Goal: Navigation & Orientation: Find specific page/section

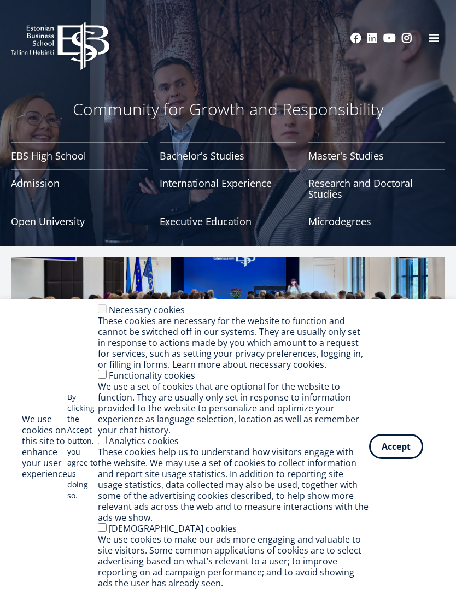
click at [60, 86] on div "Community for Growth and Responsibility [GEOGRAPHIC_DATA] Bachelor's Studies Ma…" at bounding box center [228, 123] width 456 height 246
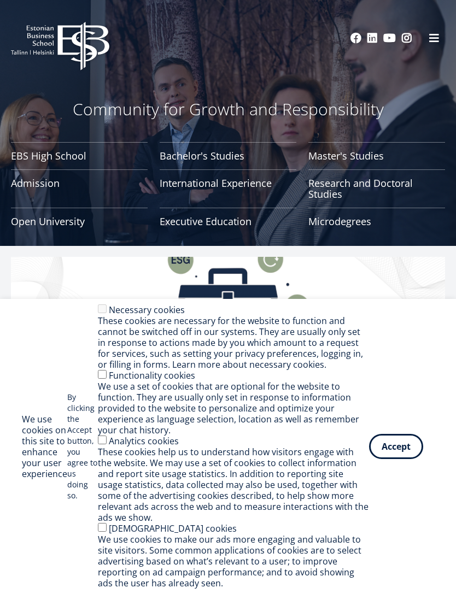
click at [431, 39] on span at bounding box center [433, 38] width 11 height 11
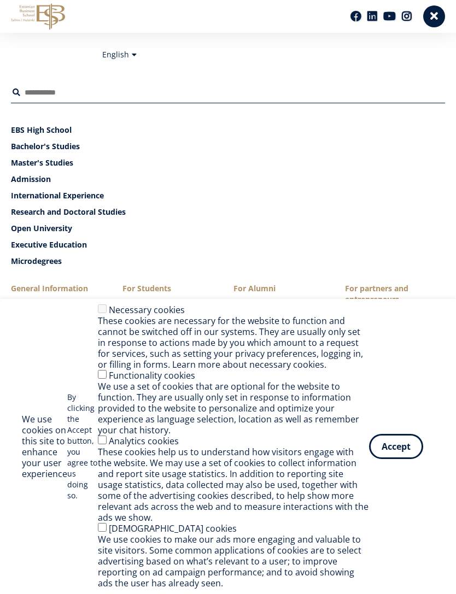
click at [391, 450] on button "Accept" at bounding box center [396, 446] width 54 height 25
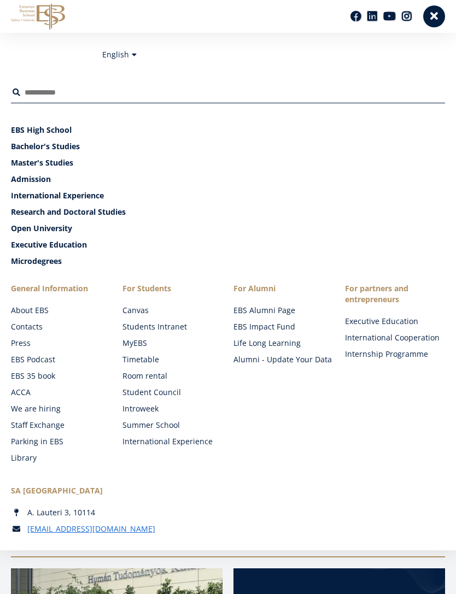
click at [95, 234] on link "Open University" at bounding box center [228, 228] width 434 height 11
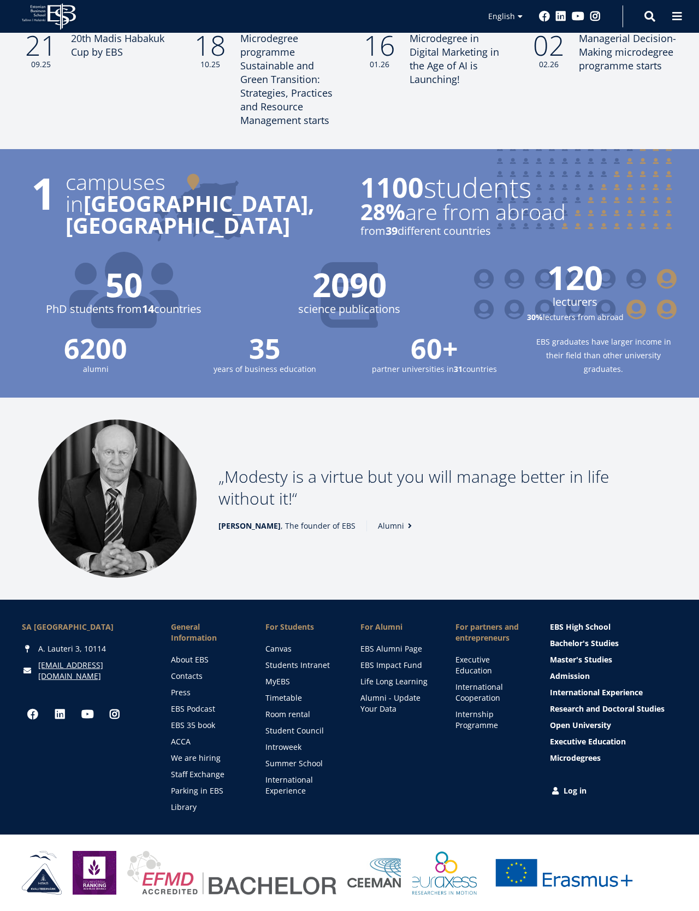
scroll to position [995, 0]
click at [190, 665] on link "About EBS" at bounding box center [207, 659] width 73 height 11
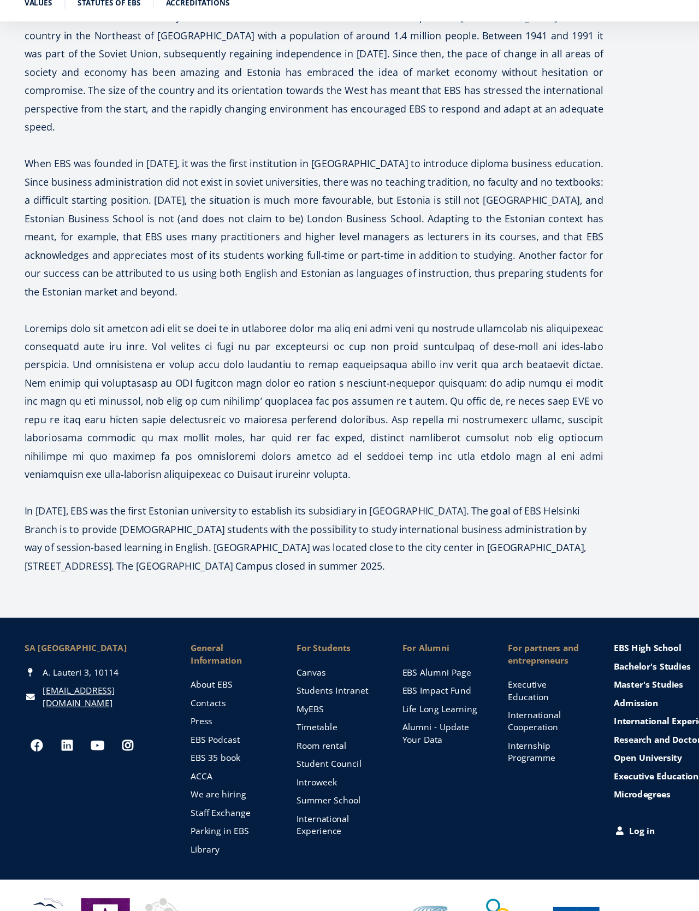
scroll to position [3167, 0]
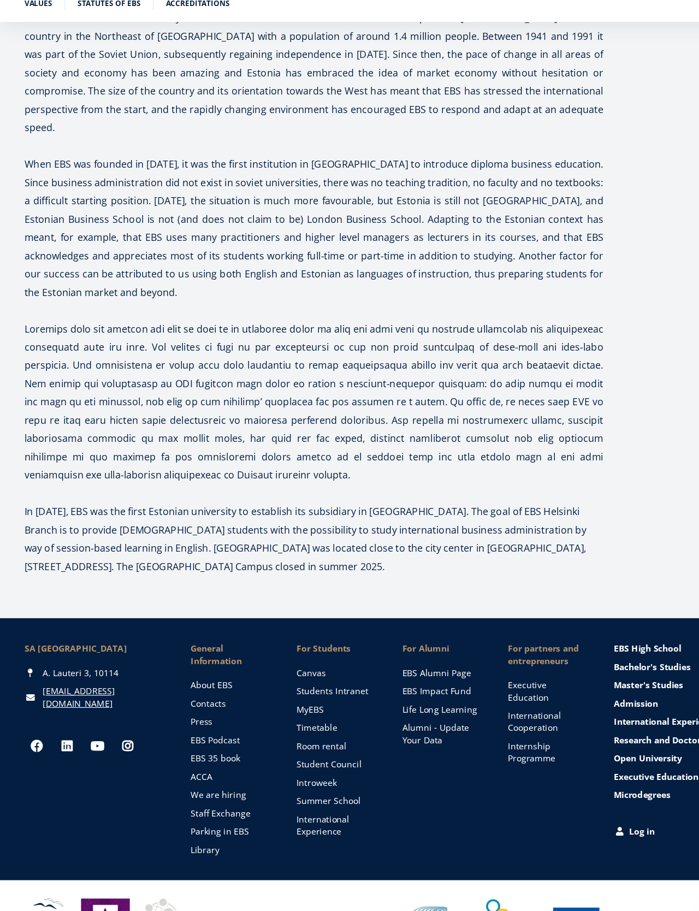
click at [302, 709] on link "Room rental" at bounding box center [301, 714] width 73 height 11
